Goal: Find specific page/section: Find specific page/section

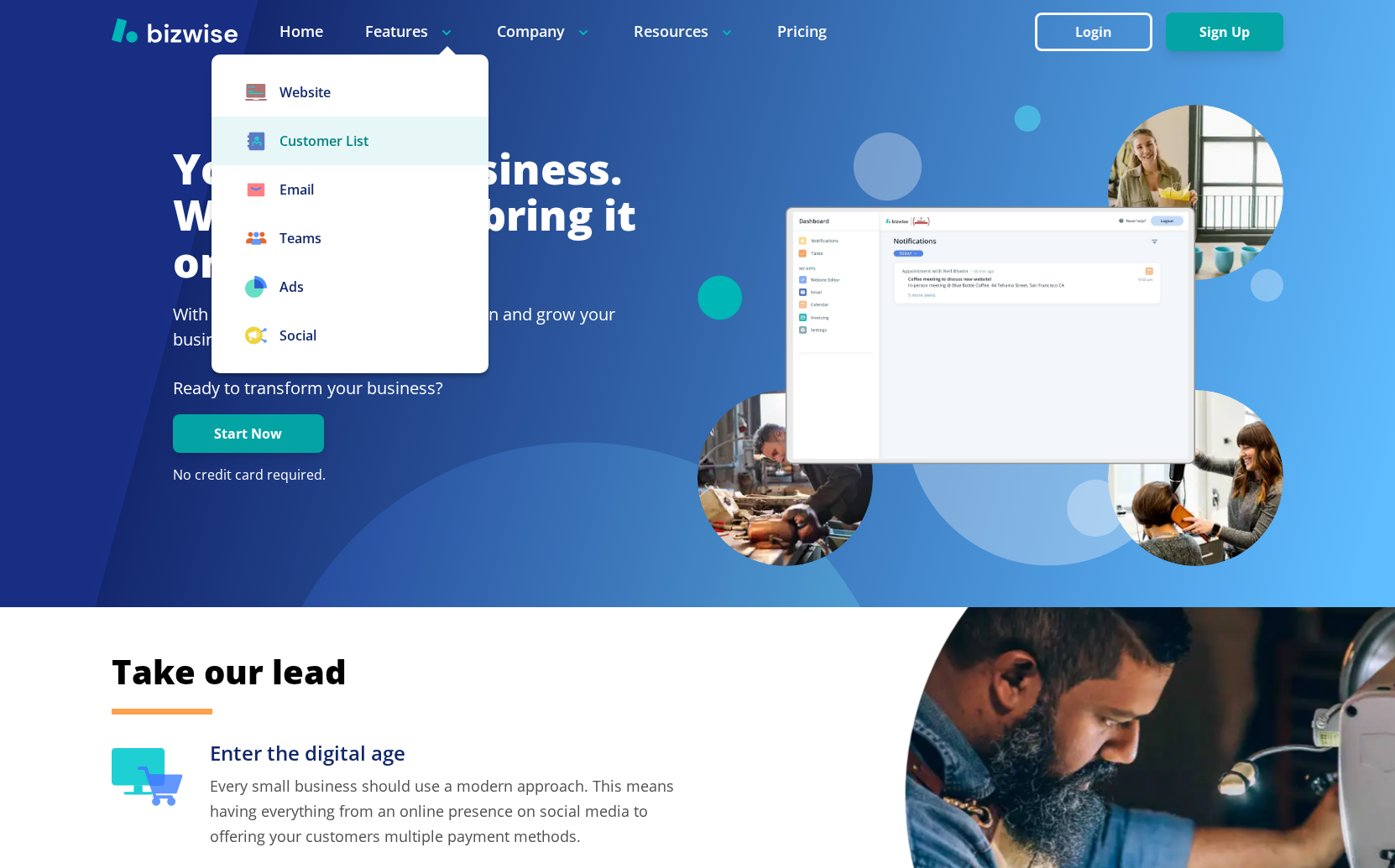
click at [336, 153] on link "Customer List" at bounding box center [350, 141] width 277 height 48
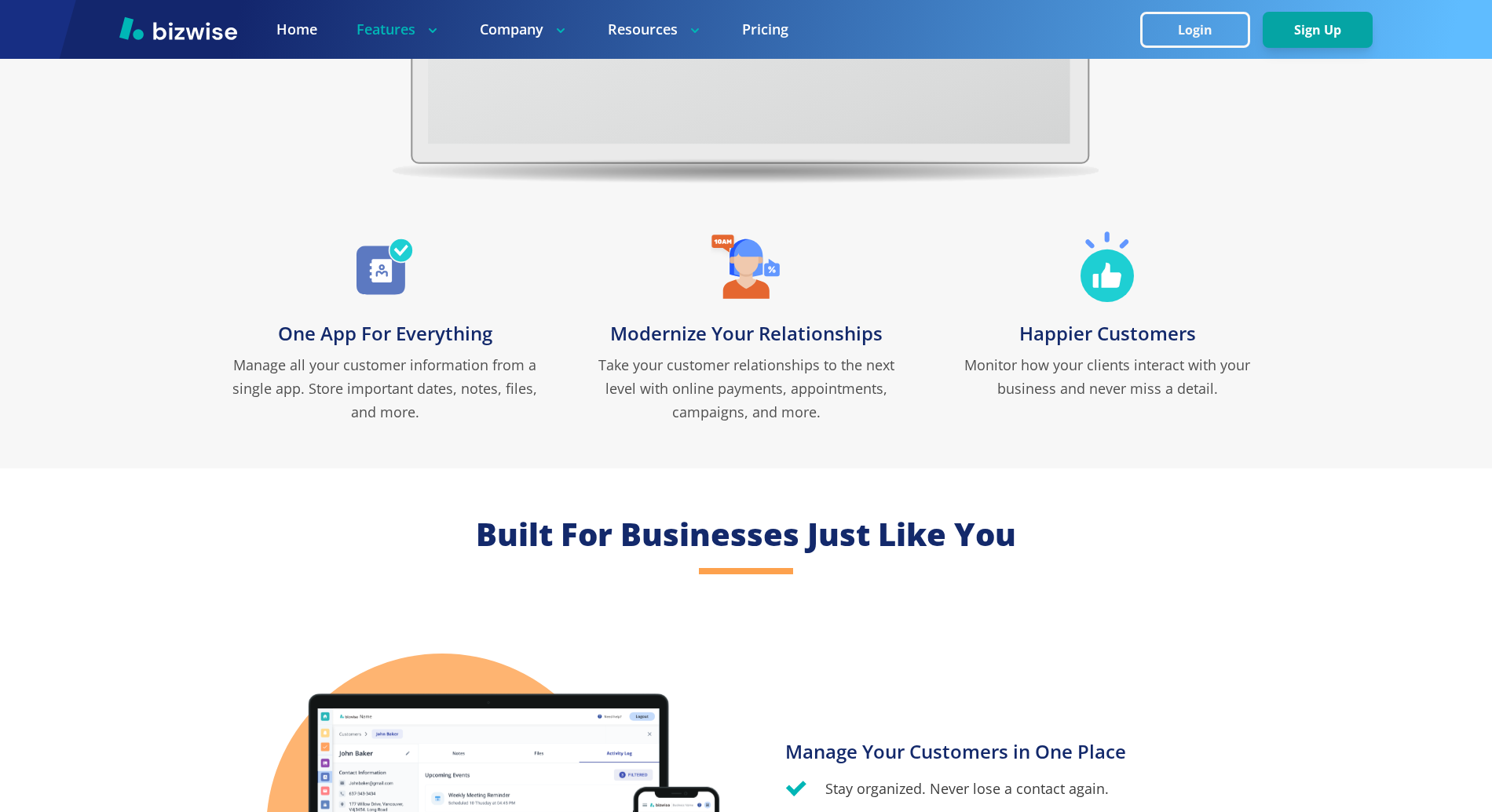
scroll to position [670, 0]
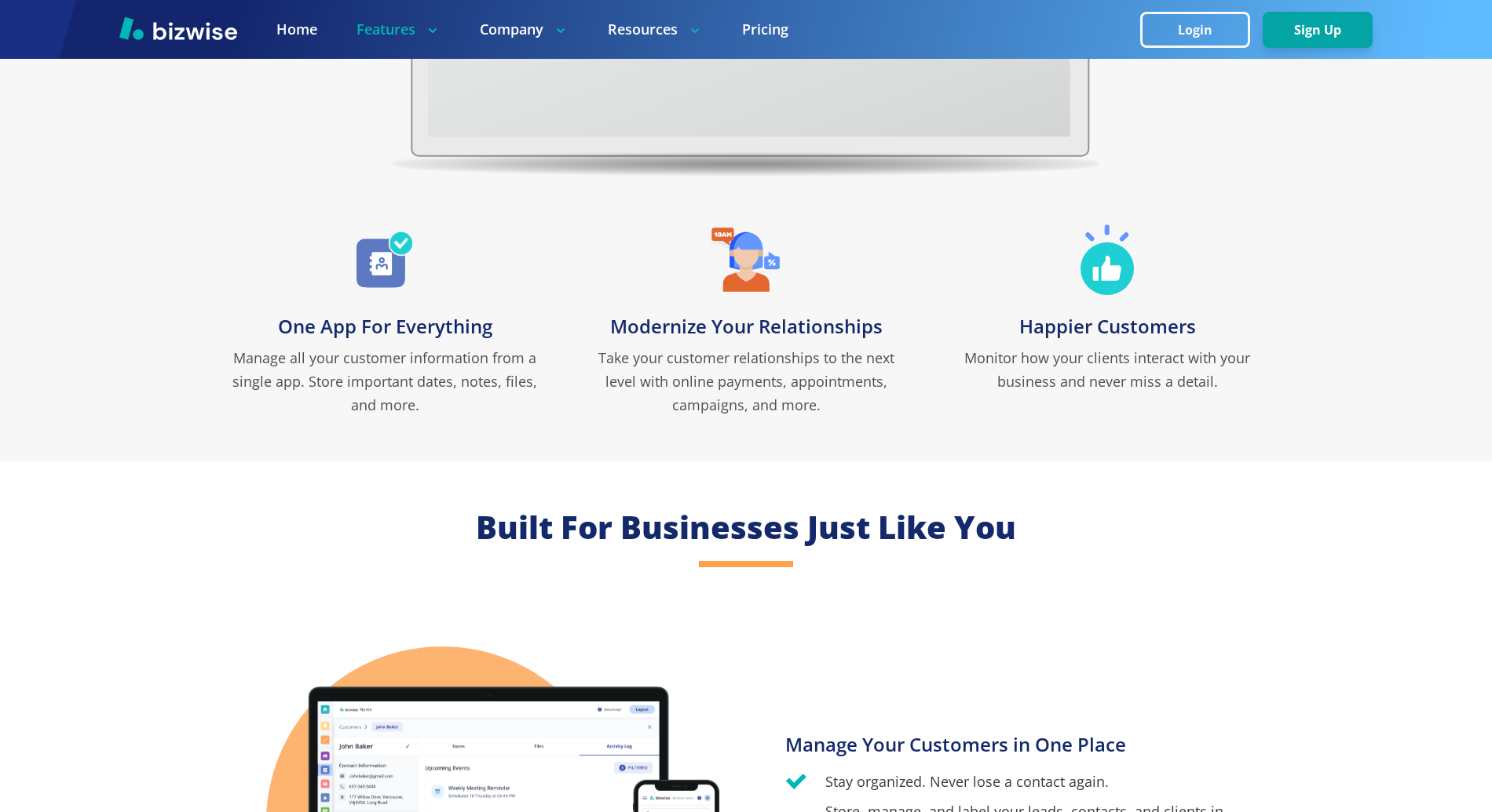
click at [681, 376] on p "Take your customer relationships to the next level with online payments, appoin…" at bounding box center [746, 380] width 329 height 70
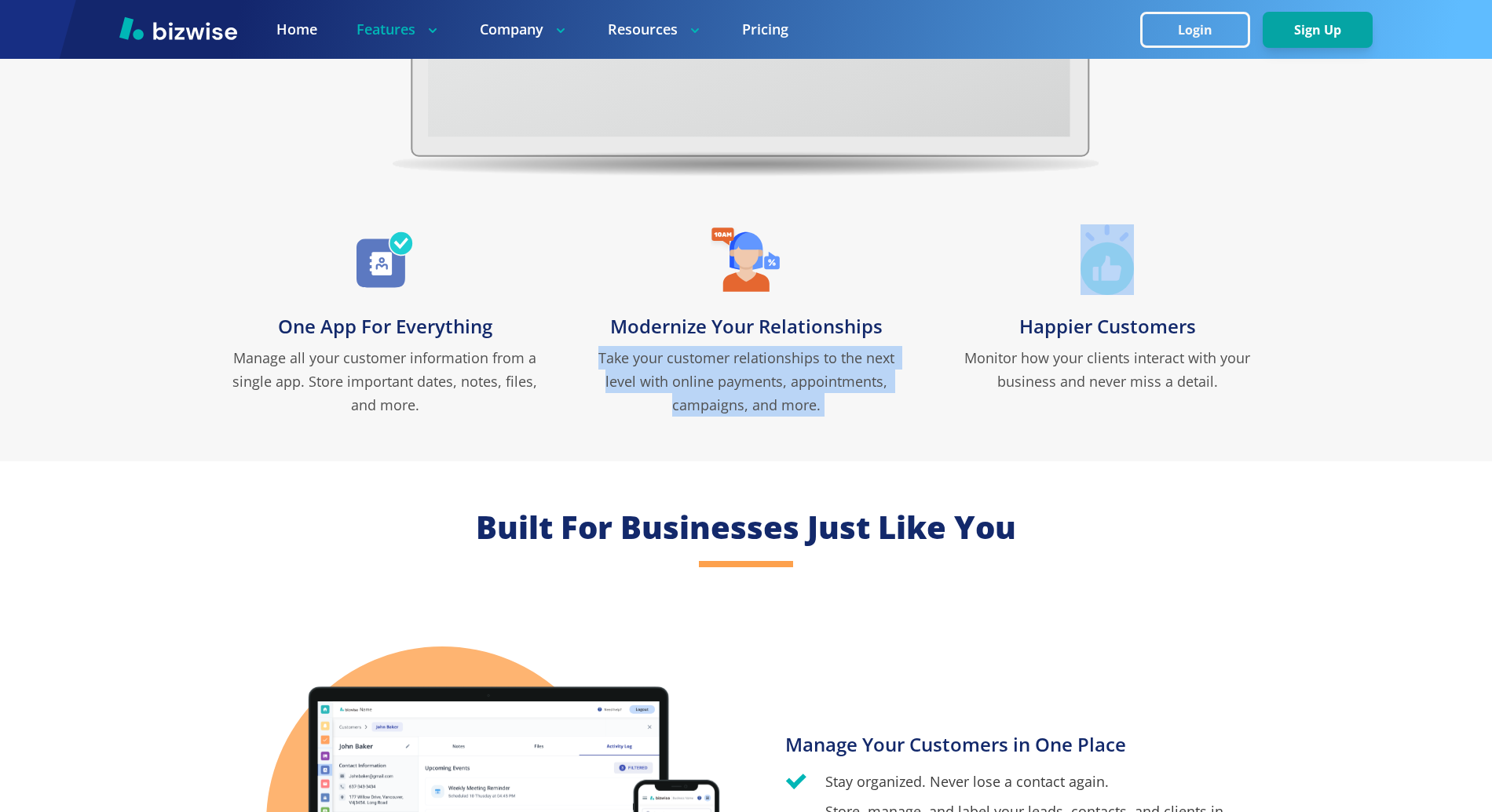
click at [681, 376] on p "Take your customer relationships to the next level with online payments, appoin…" at bounding box center [746, 380] width 329 height 70
copy p "Take your customer relationships to the next level with online payments, appoin…"
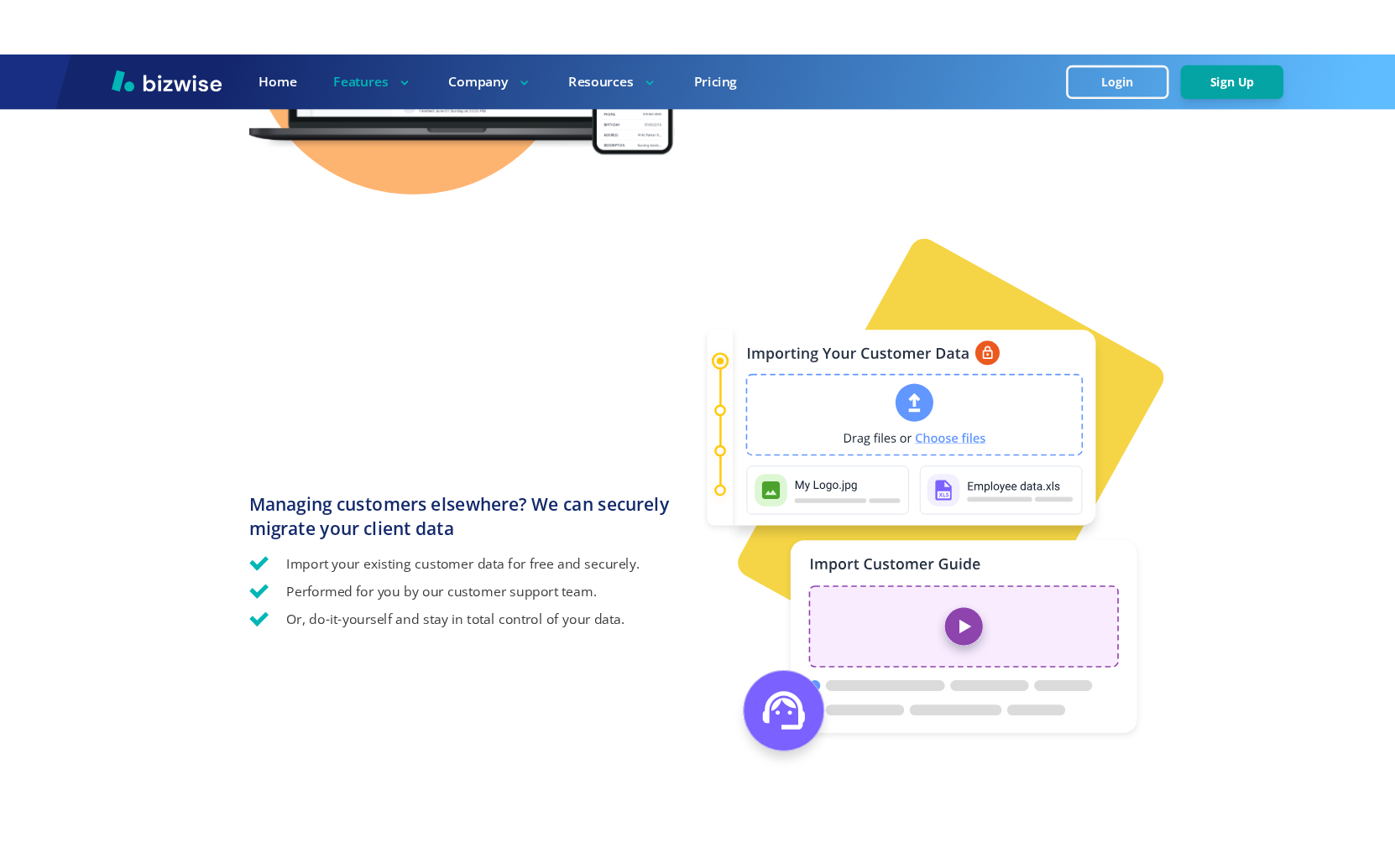
scroll to position [1624, 0]
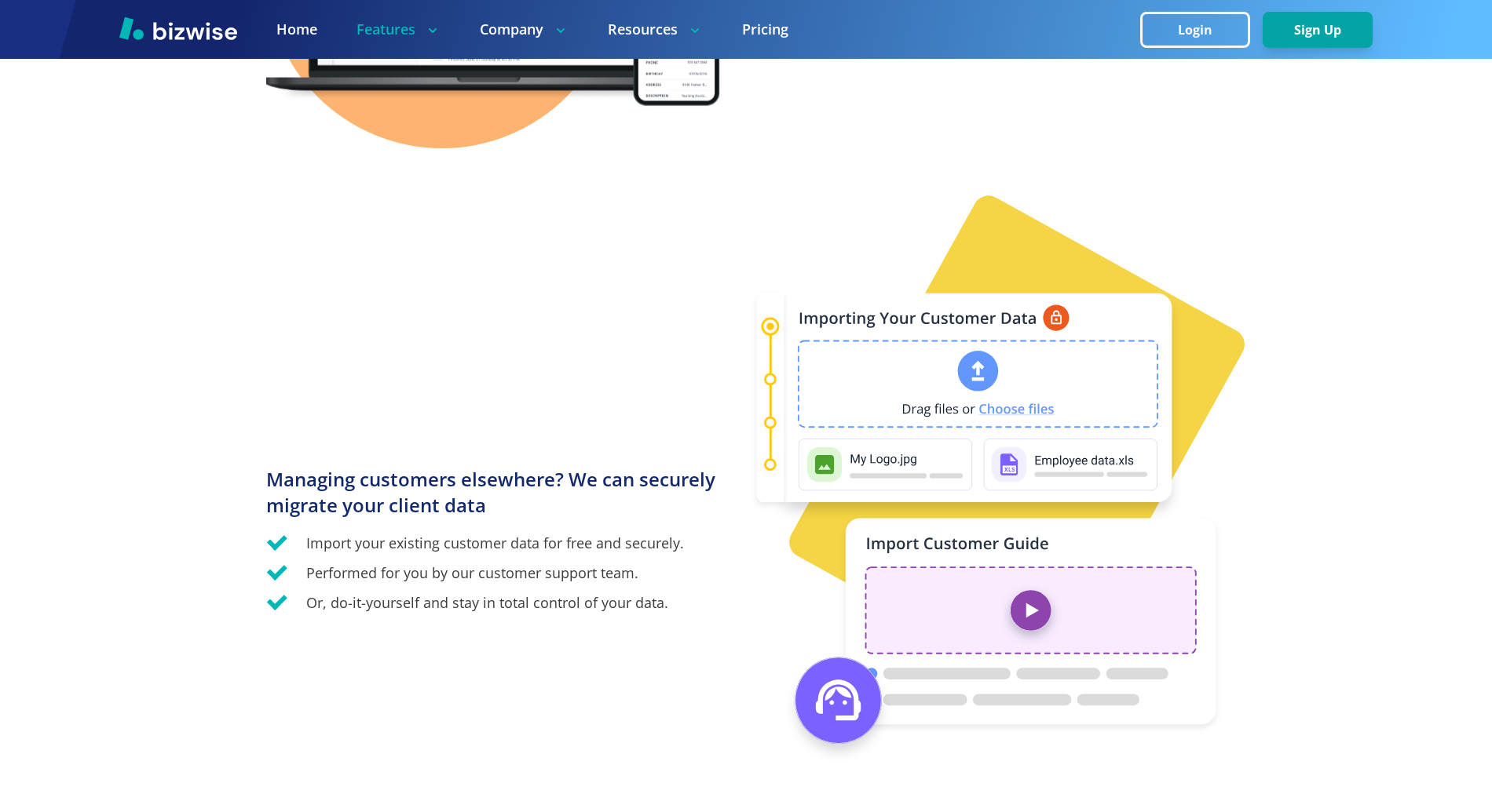
click at [383, 330] on div "Managing customers elsewhere? We can securely migrate your client data Import y…" at bounding box center [746, 526] width 959 height 661
